Goal: Task Accomplishment & Management: Use online tool/utility

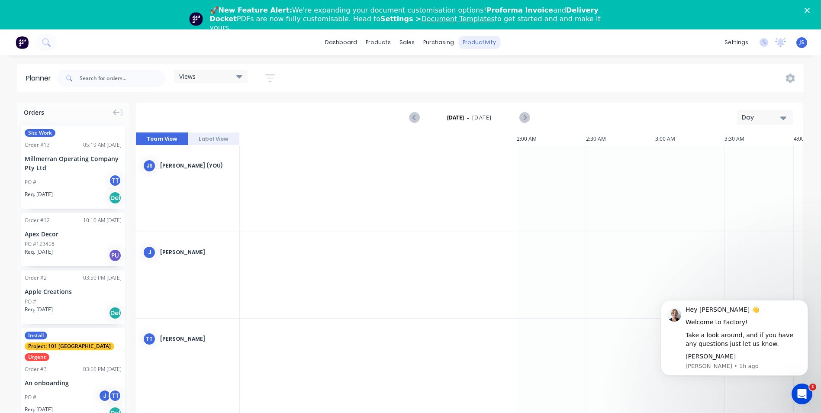
scroll to position [0, 831]
click at [470, 41] on div "productivity" at bounding box center [479, 42] width 42 height 13
click at [485, 89] on div "Planner" at bounding box center [492, 88] width 20 height 8
click at [491, 85] on div "Planner" at bounding box center [492, 88] width 20 height 8
click at [783, 115] on icon "button" at bounding box center [783, 118] width 6 height 10
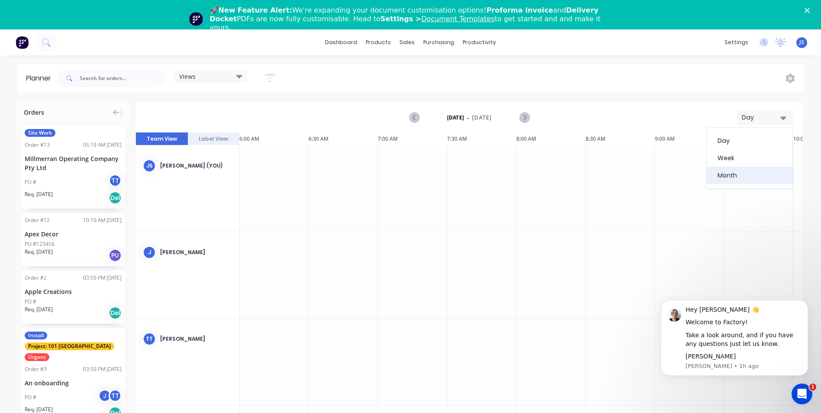
click at [744, 173] on div "Month" at bounding box center [749, 175] width 86 height 17
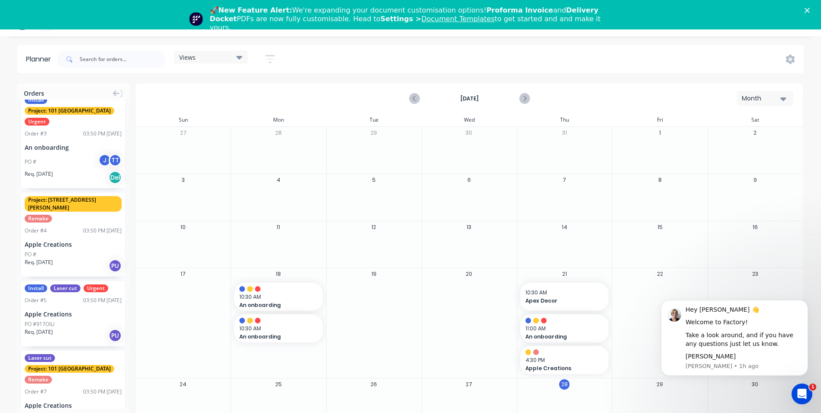
scroll to position [29, 0]
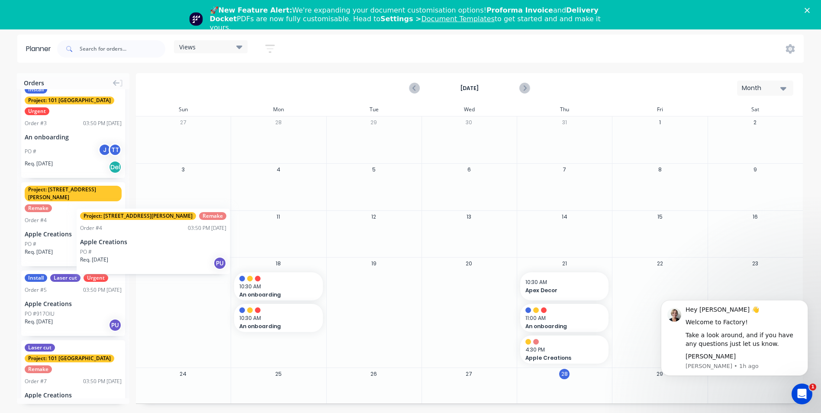
drag, startPoint x: 81, startPoint y: 206, endPoint x: 77, endPoint y: 202, distance: 6.1
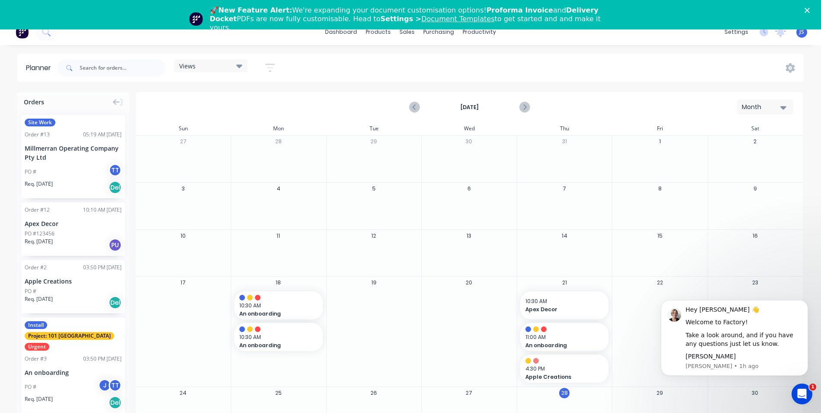
scroll to position [0, 0]
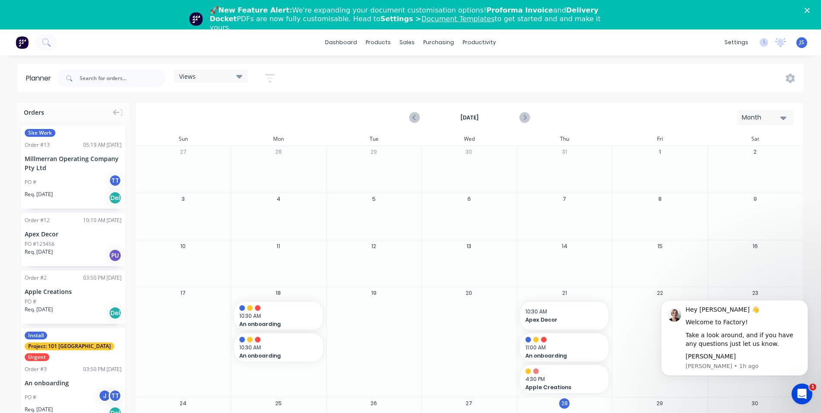
click at [67, 151] on div "Site Work Order # 13 05:19 AM [DATE] Millmerran Operating Company Pty Ltd PO # …" at bounding box center [73, 166] width 104 height 83
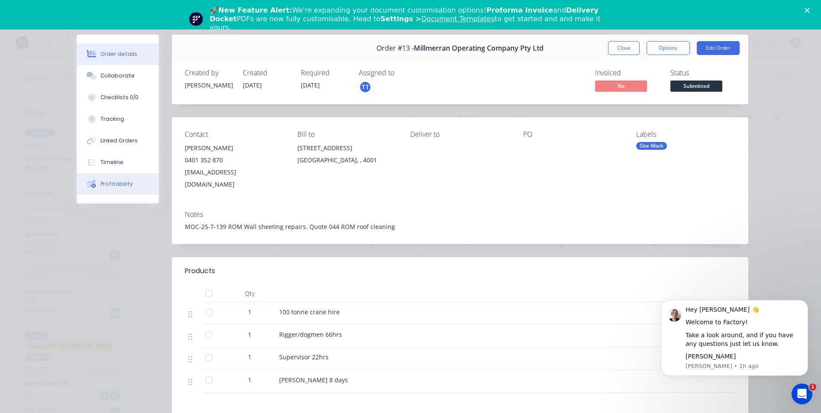
click at [124, 180] on div "Profitability" at bounding box center [116, 184] width 32 height 8
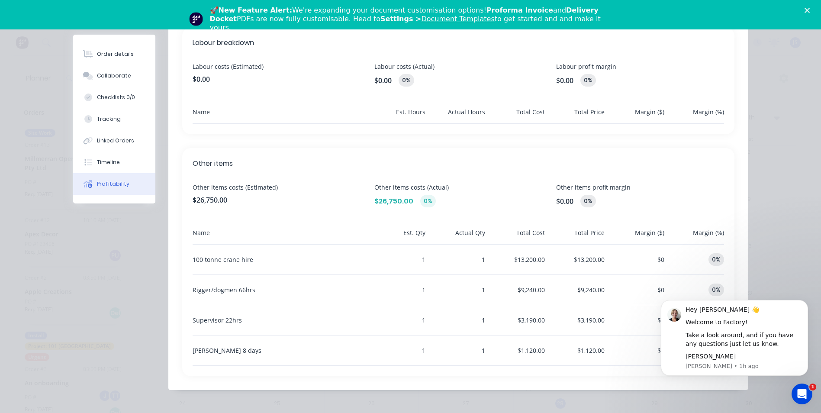
scroll to position [260, 0]
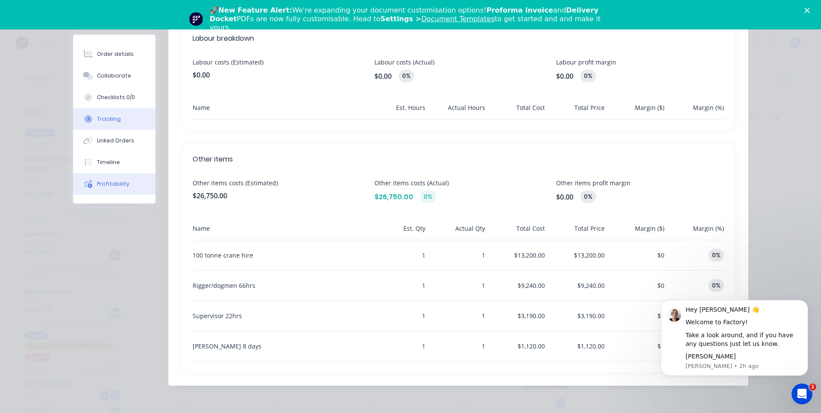
click at [119, 122] on button "Tracking" at bounding box center [114, 119] width 82 height 22
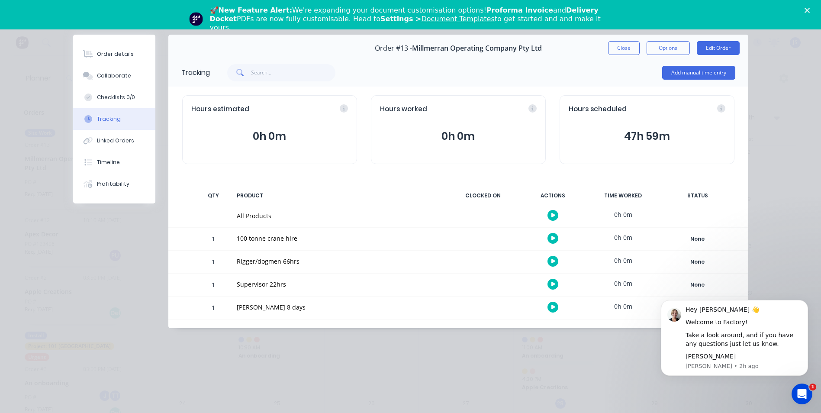
scroll to position [0, 0]
click at [125, 67] on button "Collaborate" at bounding box center [114, 76] width 82 height 22
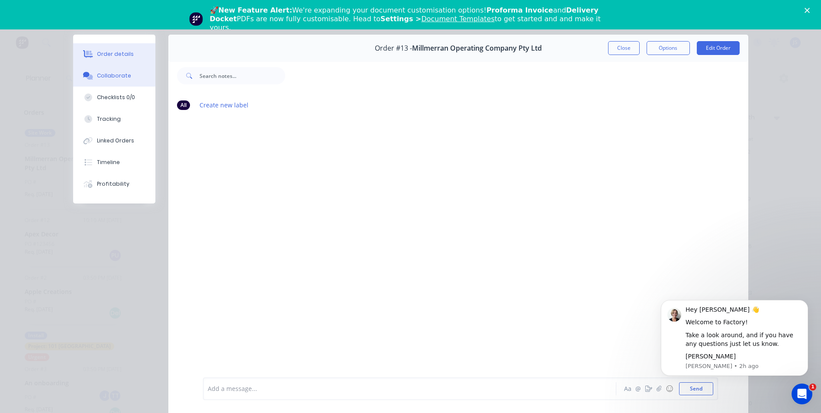
click at [125, 51] on div "Order details" at bounding box center [115, 54] width 37 height 8
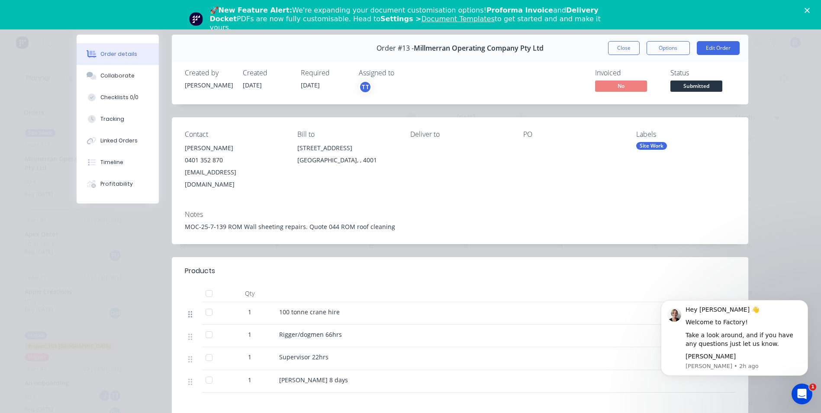
click at [188, 310] on icon at bounding box center [190, 314] width 4 height 8
click at [113, 79] on div "Collaborate" at bounding box center [117, 76] width 34 height 8
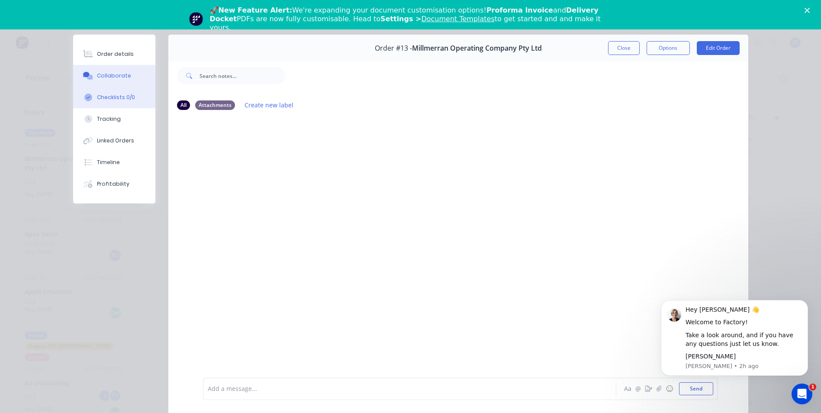
click at [115, 97] on div "Checklists 0/0" at bounding box center [116, 97] width 38 height 8
type textarea "x"
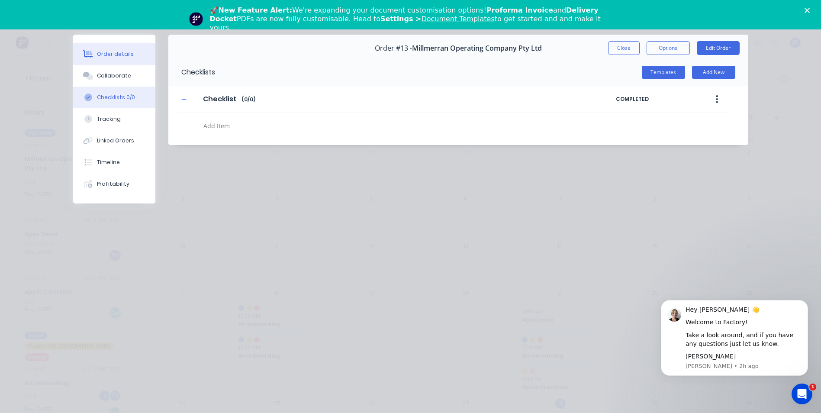
click at [117, 56] on div "Order details" at bounding box center [115, 54] width 37 height 8
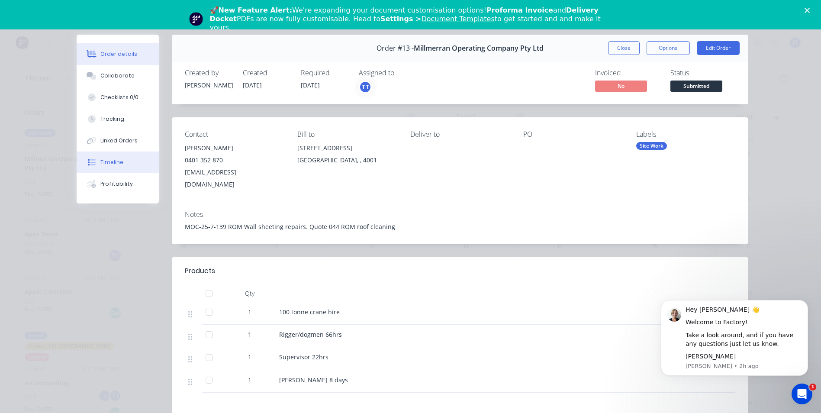
click at [119, 161] on button "Timeline" at bounding box center [118, 162] width 82 height 22
